Goal: Task Accomplishment & Management: Use online tool/utility

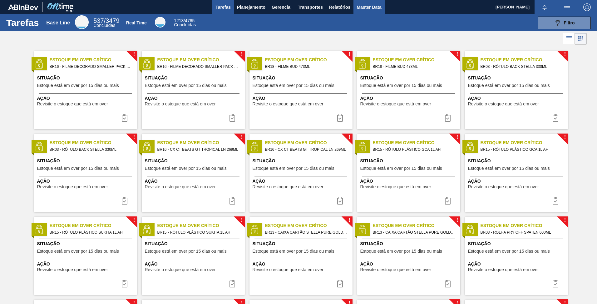
click at [368, 2] on button "Master Data" at bounding box center [369, 7] width 31 height 14
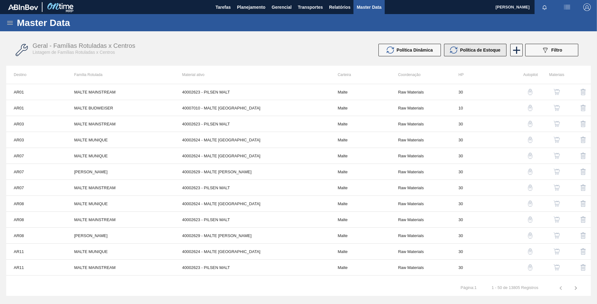
click at [473, 53] on div "Política de Estoque" at bounding box center [475, 49] width 50 height 7
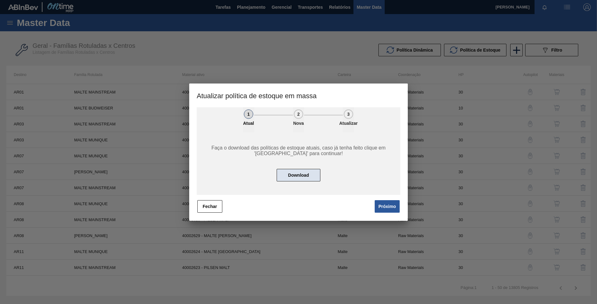
click at [290, 173] on button "Download" at bounding box center [299, 175] width 44 height 12
click at [384, 202] on button "Próximo" at bounding box center [387, 206] width 25 height 12
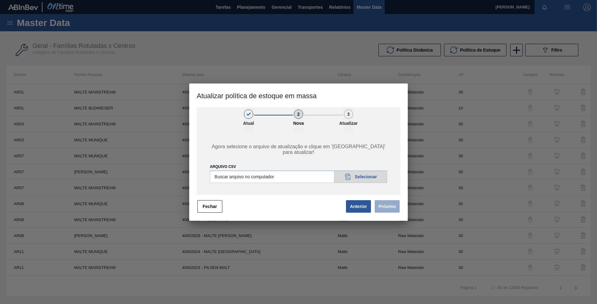
click at [364, 171] on input "ARQUIVO CSV" at bounding box center [298, 176] width 177 height 12
type input "C:\fakepath\POLITICA_DE_ESTOQUE_20250909_080720.csv"
click at [385, 209] on button "Próximo" at bounding box center [387, 206] width 25 height 12
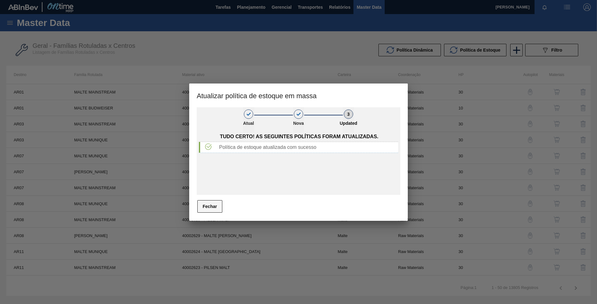
click at [210, 204] on button "Fechar" at bounding box center [209, 206] width 25 height 12
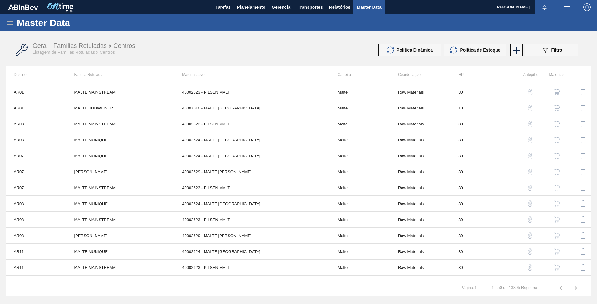
click at [13, 23] on icon at bounding box center [9, 22] width 7 height 7
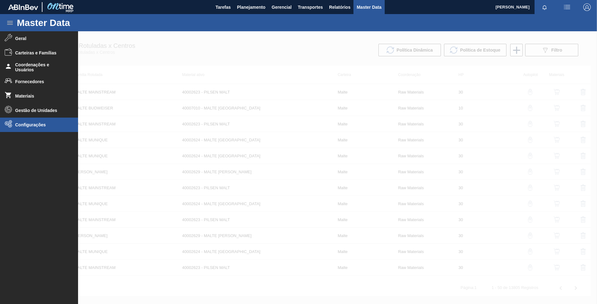
click at [41, 123] on span "Configurações" at bounding box center [41, 124] width 52 height 5
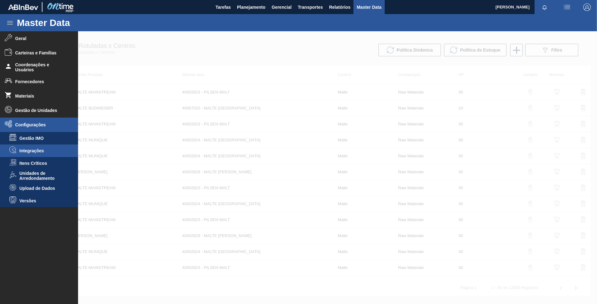
click at [30, 147] on li "Integrações" at bounding box center [39, 150] width 78 height 12
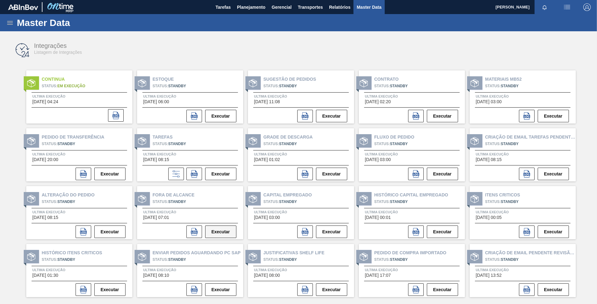
click at [219, 230] on button "Executar" at bounding box center [220, 231] width 31 height 12
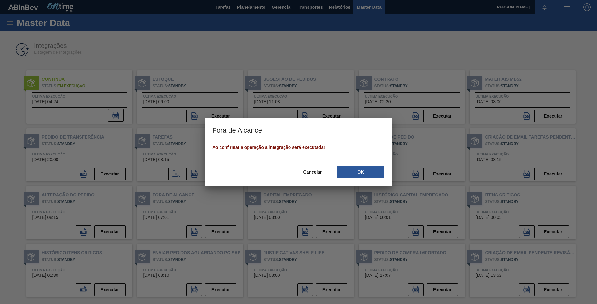
click at [382, 43] on div at bounding box center [298, 152] width 597 height 304
click at [360, 171] on button "OK" at bounding box center [360, 172] width 47 height 12
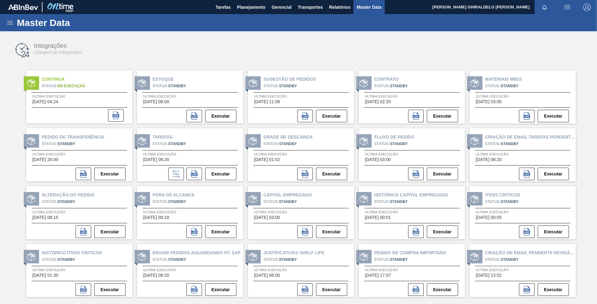
click at [328, 42] on div "Integrações Listagem de Integrações" at bounding box center [298, 49] width 585 height 23
click at [395, 39] on div "Integrações Listagem de Integrações" at bounding box center [298, 49] width 585 height 23
